Goal: Information Seeking & Learning: Learn about a topic

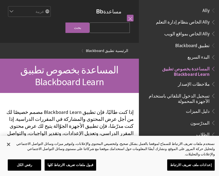
scroll to position [55, 0]
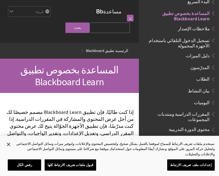
click at [205, 53] on span "دليل الميزات" at bounding box center [198, 54] width 24 height 7
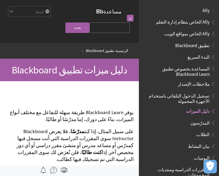
scroll to position [97, 0]
